Goal: Navigation & Orientation: Find specific page/section

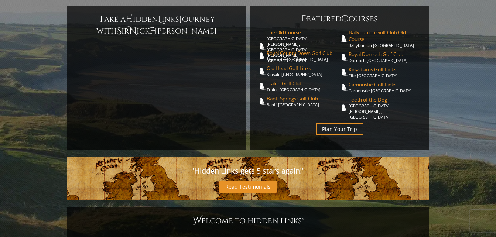
scroll to position [173, 0]
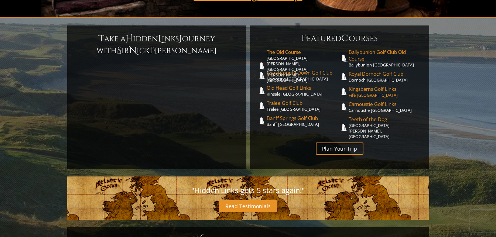
click at [376, 86] on link "Kingsbarns Golf Links Fife [GEOGRAPHIC_DATA]" at bounding box center [384, 92] width 73 height 12
